Goal: Obtain resource: Download file/media

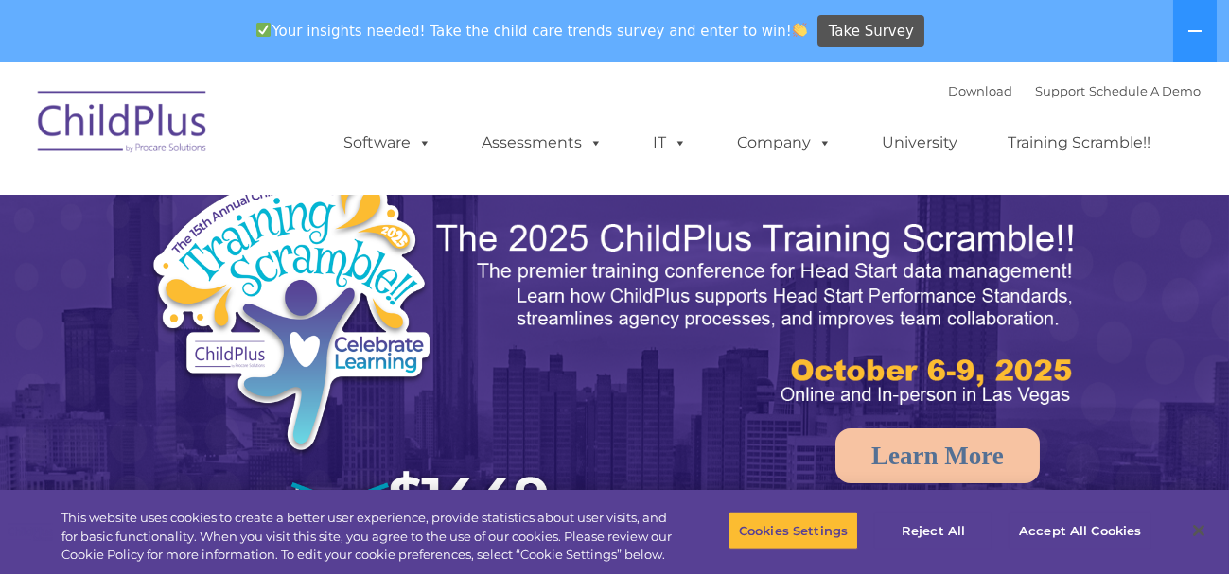
select select "MEDIUM"
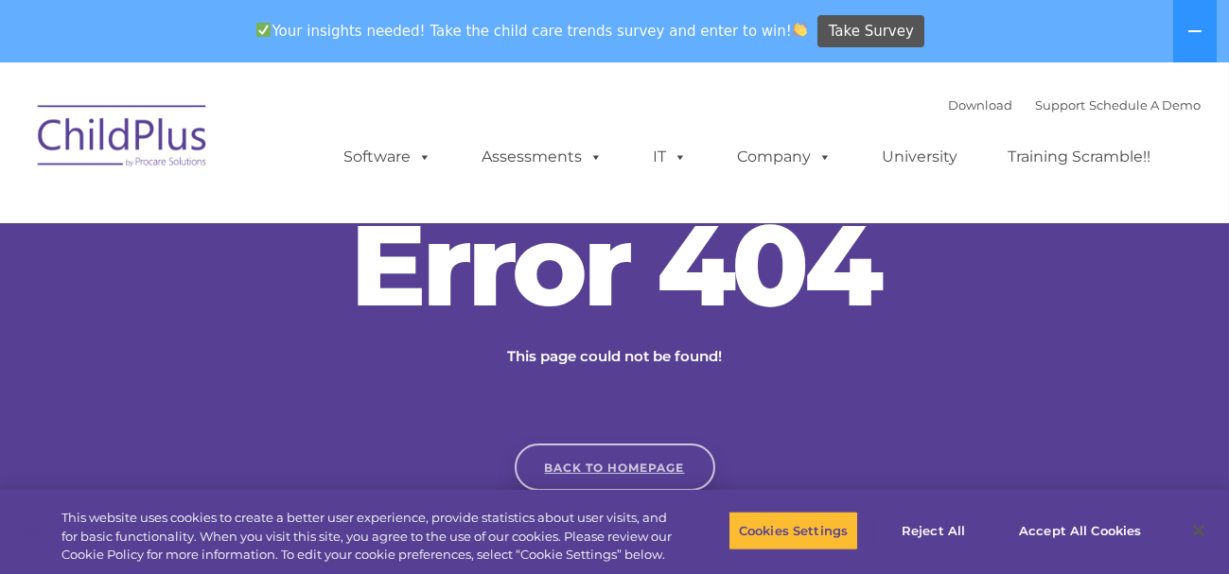
click at [662, 463] on link "Back to homepage" at bounding box center [615, 467] width 201 height 47
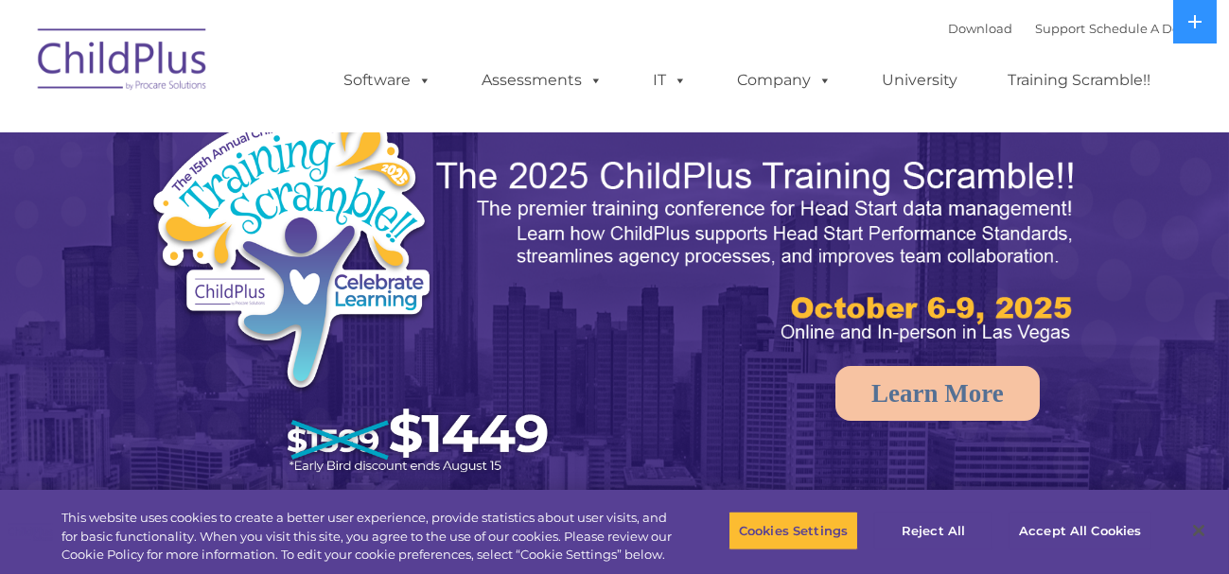
select select "MEDIUM"
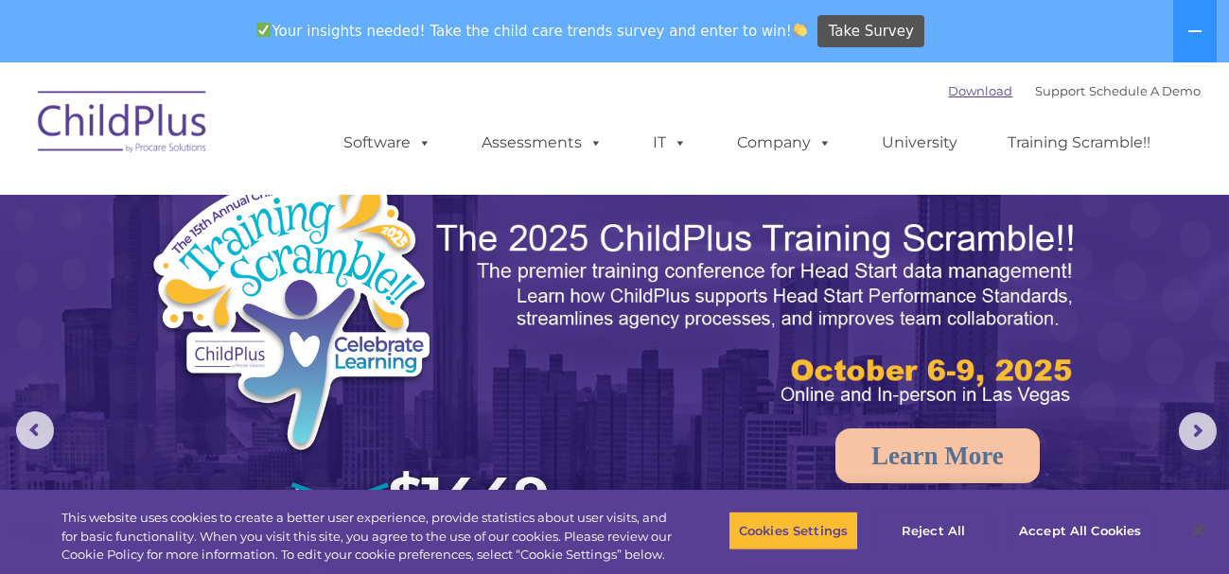
click at [949, 96] on link "Download" at bounding box center [981, 90] width 64 height 15
